Goal: Task Accomplishment & Management: Manage account settings

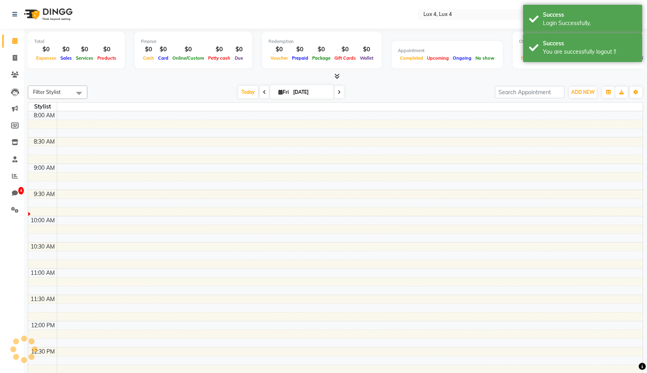
select select "en"
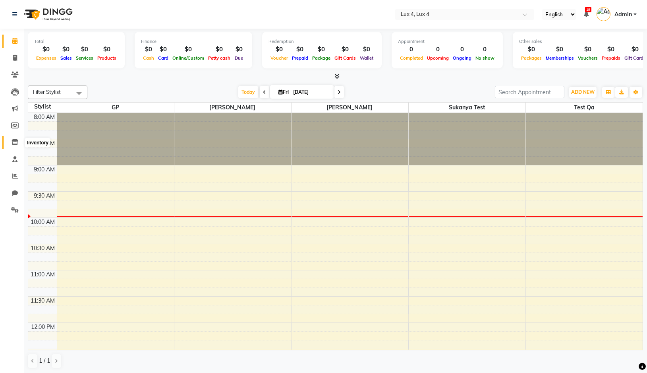
click at [13, 139] on span at bounding box center [15, 142] width 14 height 9
select select
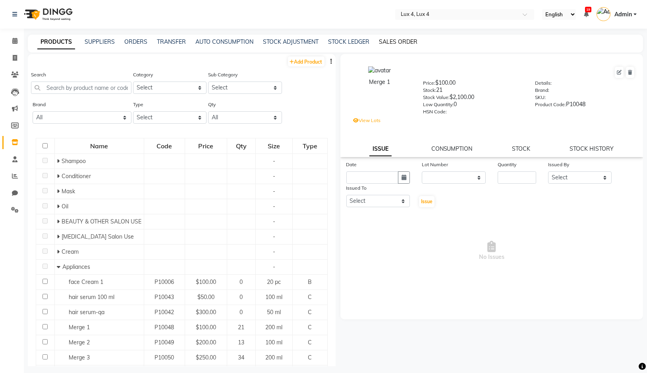
click at [386, 42] on link "SALES ORDER" at bounding box center [398, 41] width 39 height 7
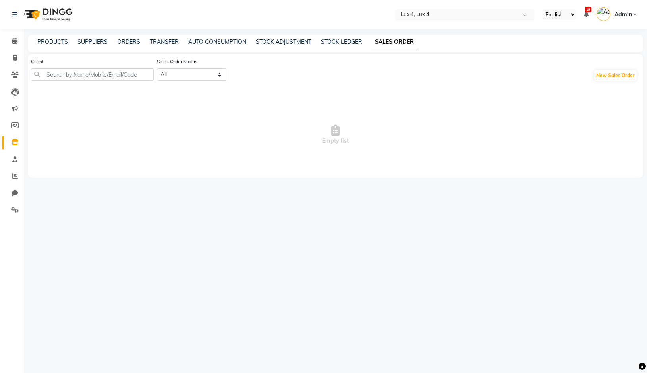
click at [520, 11] on div at bounding box center [464, 15] width 139 height 8
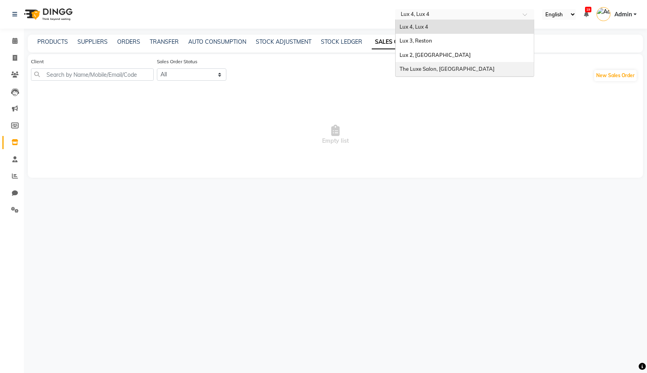
click at [487, 67] on div "The Luxe Salon, [GEOGRAPHIC_DATA]" at bounding box center [465, 69] width 138 height 14
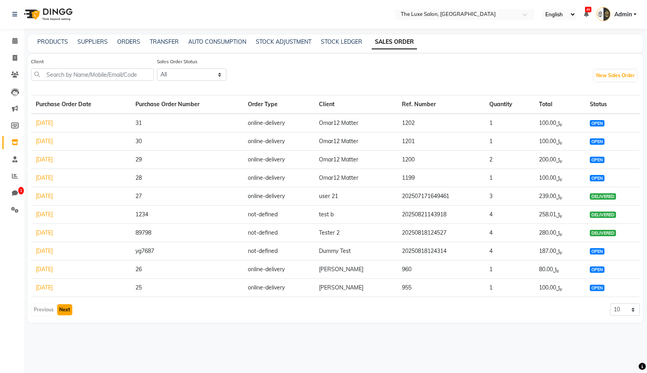
click at [66, 307] on button "Next" at bounding box center [64, 309] width 15 height 11
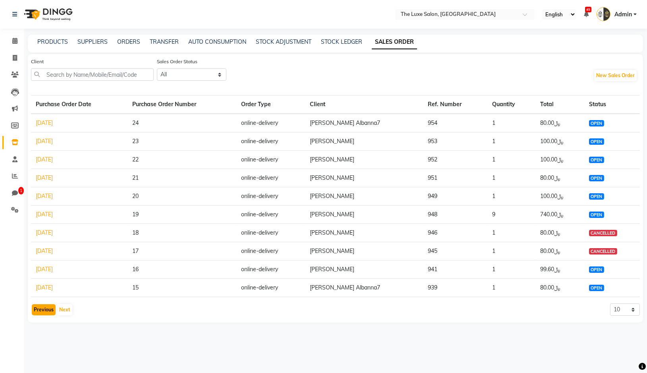
click at [44, 310] on button "Previous" at bounding box center [44, 309] width 24 height 11
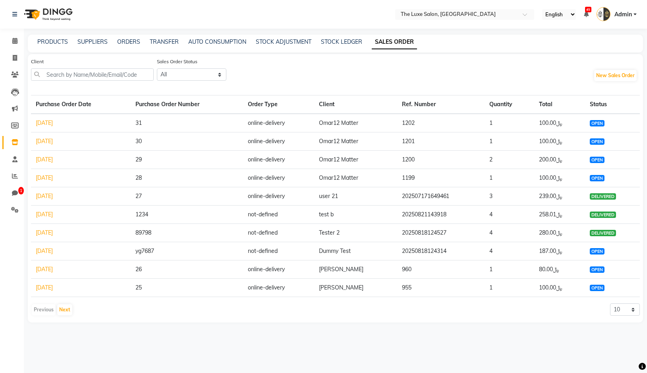
click at [53, 195] on link "08/06/2025" at bounding box center [44, 195] width 17 height 7
